Goal: Find specific page/section: Find specific page/section

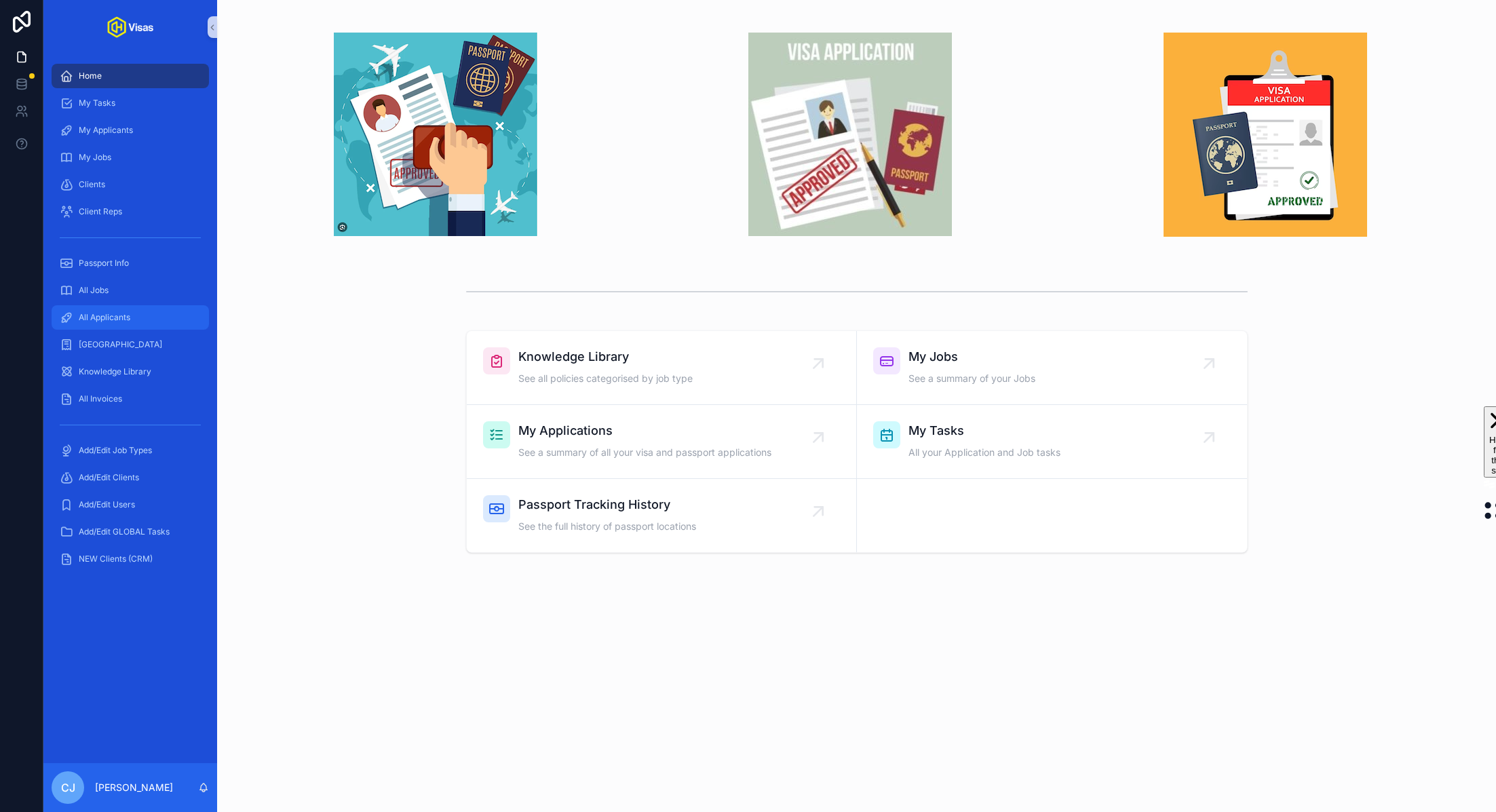
click at [102, 313] on span "All Applicants" at bounding box center [104, 317] width 51 height 11
